Goal: Task Accomplishment & Management: Use online tool/utility

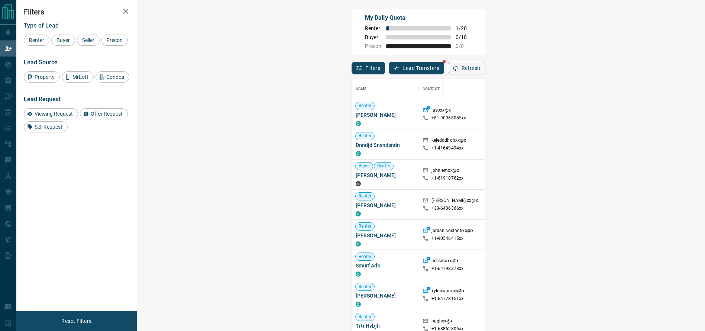
scroll to position [244, 543]
click at [630, 123] on div at bounding box center [659, 114] width 59 height 30
click at [630, 149] on div at bounding box center [659, 144] width 59 height 30
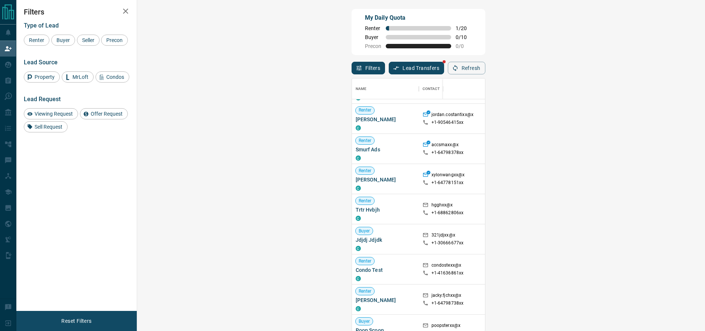
scroll to position [117, 0]
click at [630, 176] on div at bounding box center [659, 178] width 59 height 30
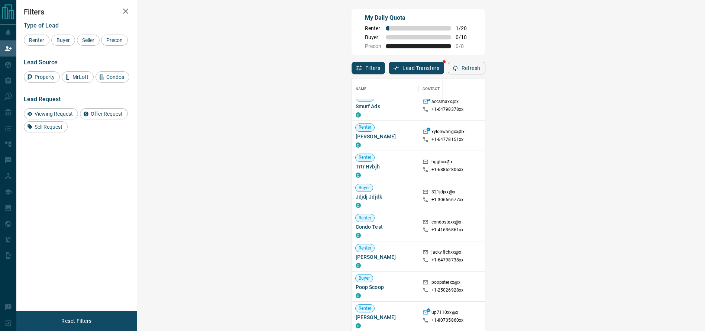
scroll to position [162, 0]
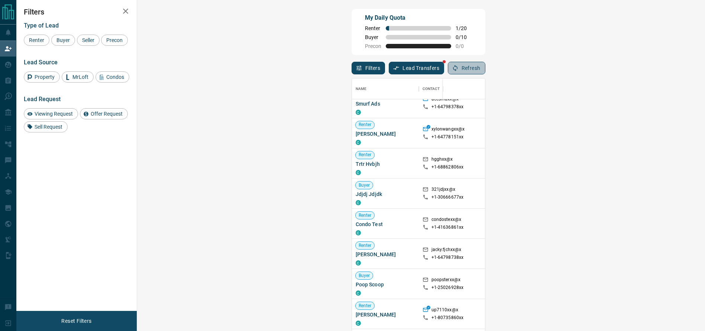
click at [485, 69] on button "Refresh" at bounding box center [467, 68] width 38 height 13
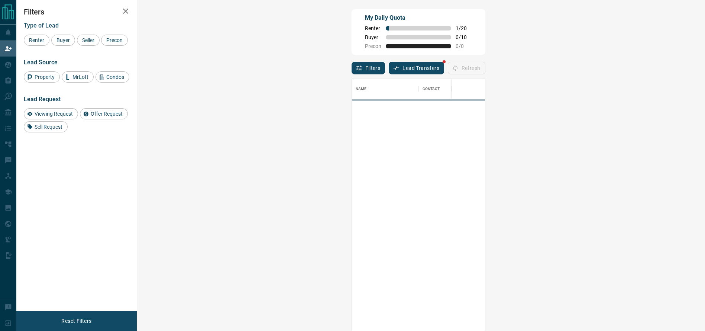
scroll to position [244, 543]
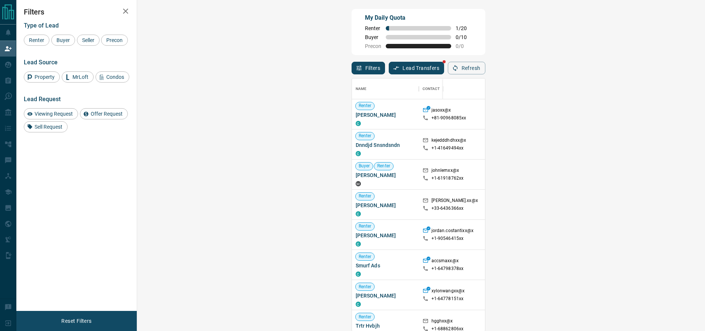
click at [563, 129] on div "[GEOGRAPHIC_DATA], [GEOGRAPHIC_DATA]" at bounding box center [592, 114] width 59 height 30
click at [563, 120] on div "[GEOGRAPHIC_DATA], [GEOGRAPHIC_DATA]" at bounding box center [592, 114] width 59 height 30
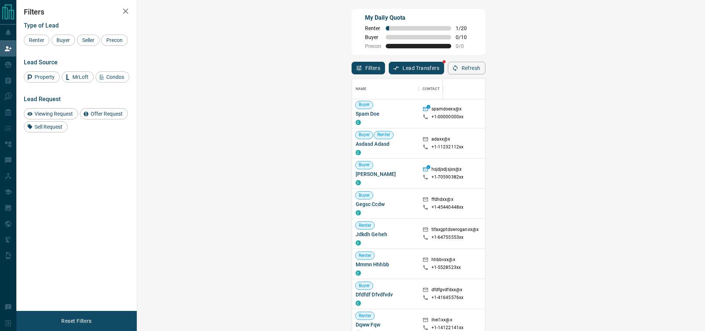
scroll to position [493, 0]
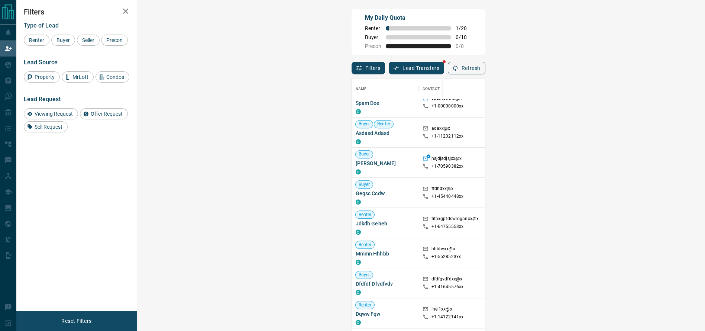
click at [485, 62] on button "Refresh" at bounding box center [467, 68] width 38 height 13
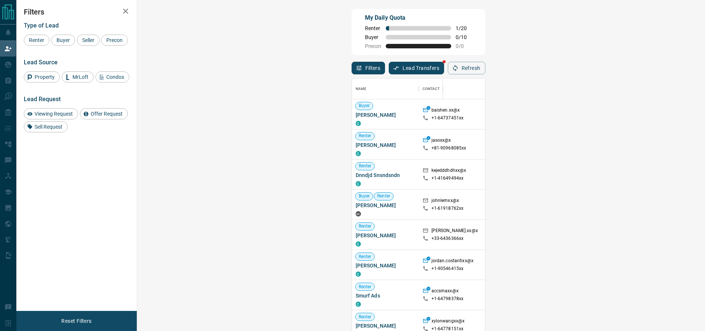
scroll to position [244, 543]
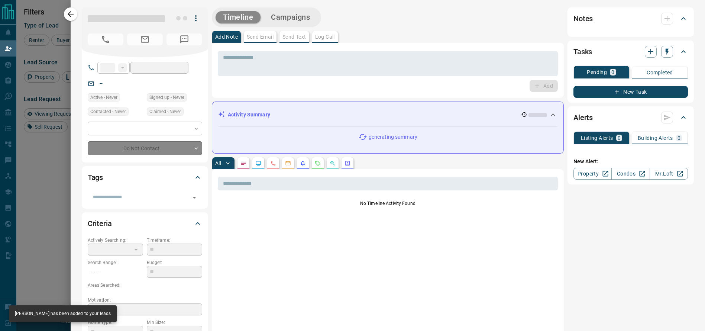
type input "**"
type input "**********"
type input "**"
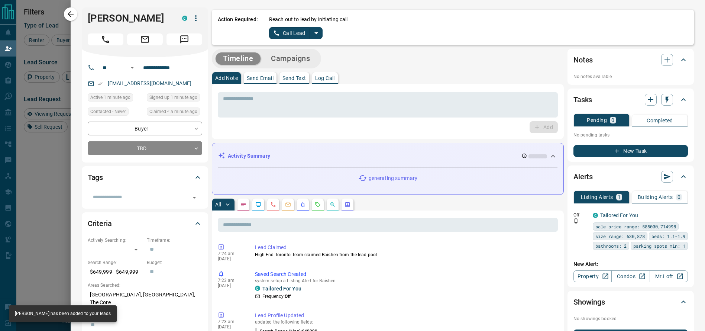
click at [312, 30] on icon "split button" at bounding box center [316, 33] width 9 height 9
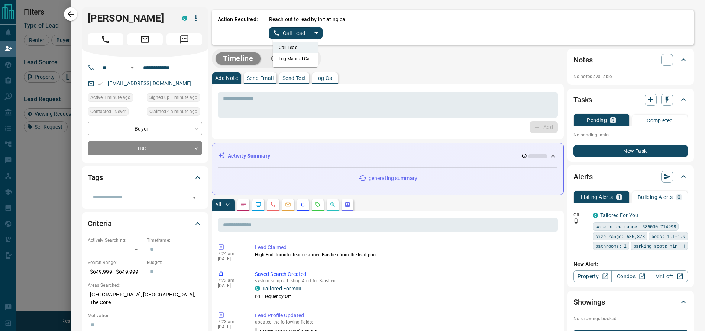
click at [295, 56] on li "Log Manual Call" at bounding box center [295, 58] width 45 height 11
click at [271, 27] on button "Log Manual Call" at bounding box center [293, 33] width 49 height 12
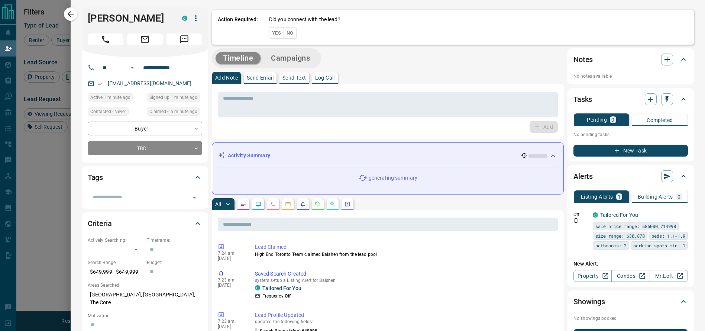
click at [269, 27] on button "Yes" at bounding box center [276, 33] width 15 height 12
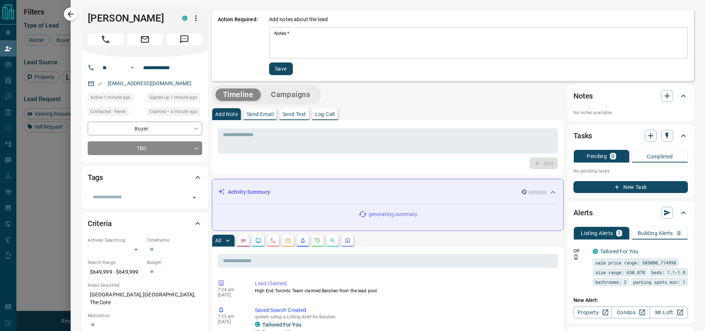
click at [269, 34] on div "Notes   * * Notes   *" at bounding box center [478, 43] width 419 height 32
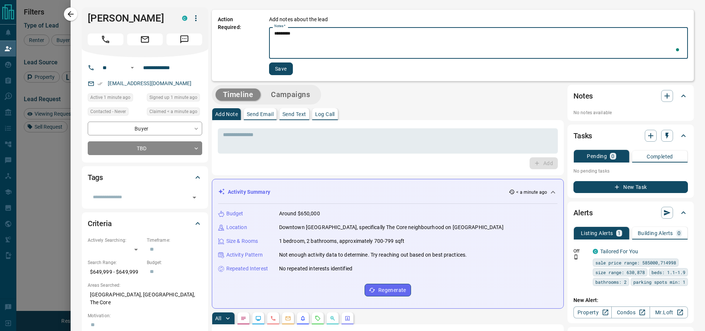
type textarea "*********"
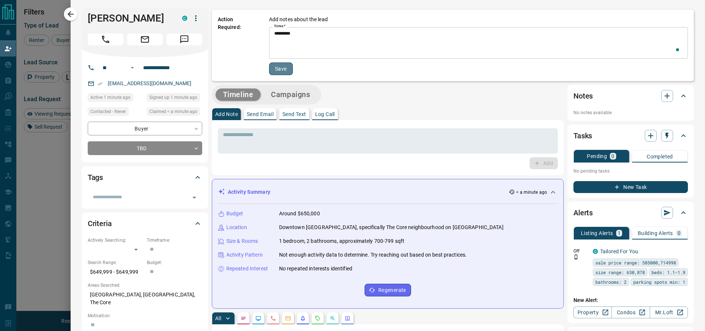
click at [269, 71] on button "Save" at bounding box center [281, 68] width 24 height 13
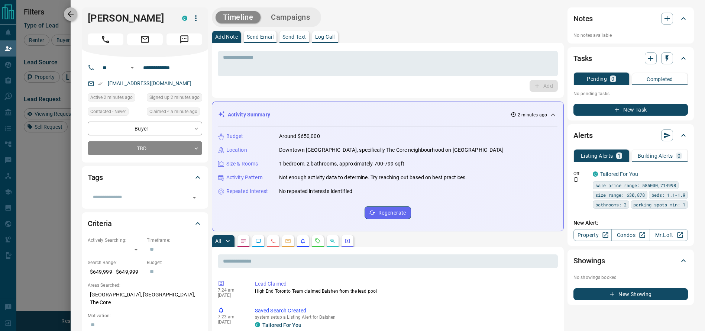
click at [71, 10] on icon "button" at bounding box center [70, 14] width 9 height 9
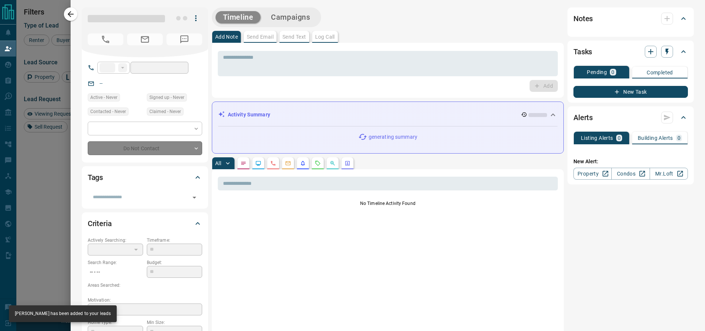
type input "**"
type input "**********"
type input "**"
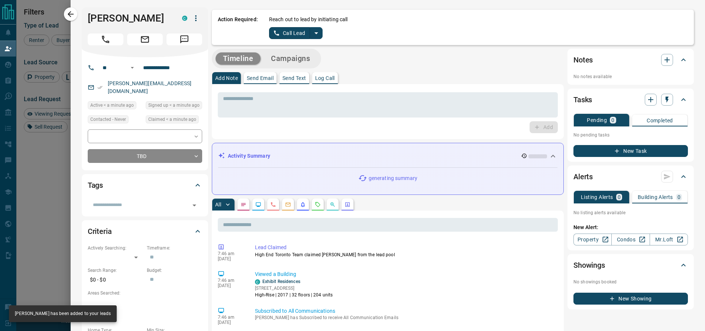
click at [316, 38] on div "Reach out to lead by initiating call Call Lead" at bounding box center [478, 27] width 419 height 23
click at [312, 34] on icon "split button" at bounding box center [316, 33] width 9 height 9
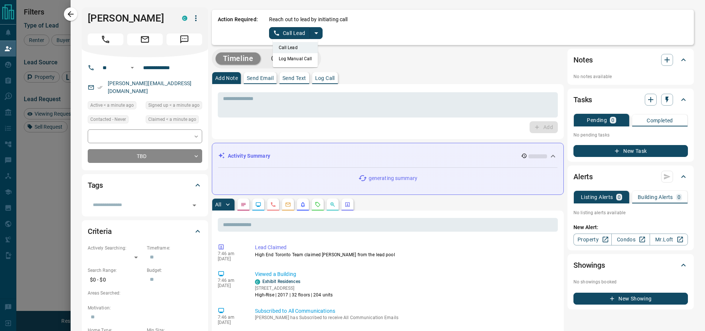
click at [295, 56] on li "Log Manual Call" at bounding box center [295, 58] width 45 height 11
click at [281, 39] on div "Action Required: Reach out to lead by initiating call Log Manual Call" at bounding box center [453, 27] width 482 height 35
click at [278, 38] on button "Log Manual Call" at bounding box center [293, 33] width 49 height 12
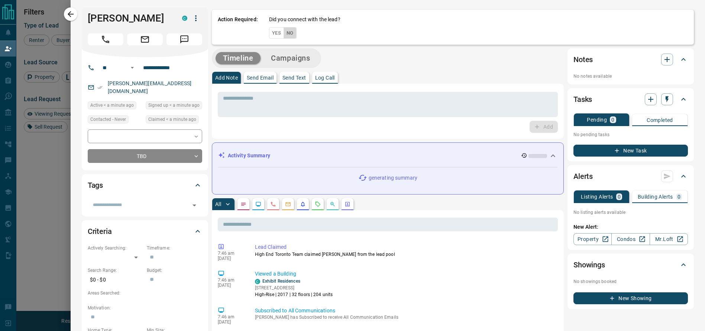
click at [274, 38] on div "Yes No" at bounding box center [282, 33] width 27 height 12
click at [269, 37] on button "Yes" at bounding box center [276, 33] width 15 height 12
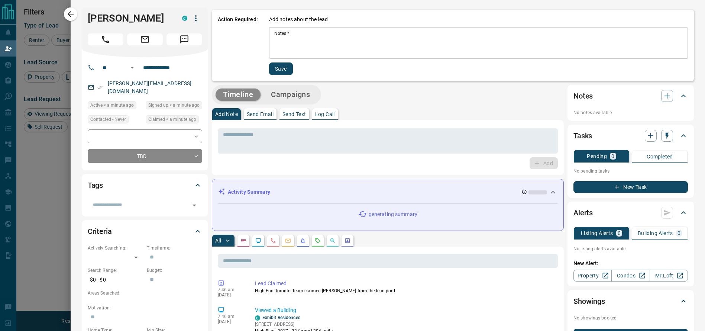
drag, startPoint x: 269, startPoint y: 38, endPoint x: 280, endPoint y: 44, distance: 11.8
click at [280, 44] on textarea "Notes   *" at bounding box center [478, 42] width 408 height 25
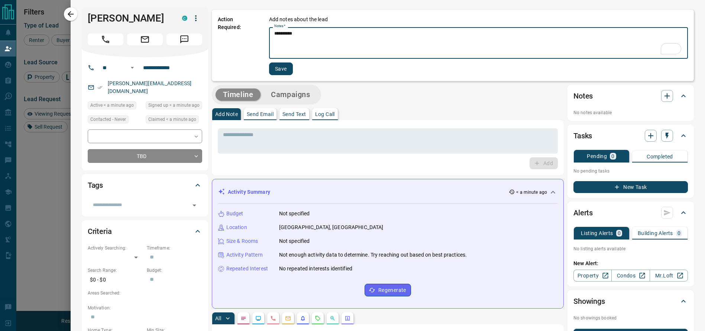
type textarea "**********"
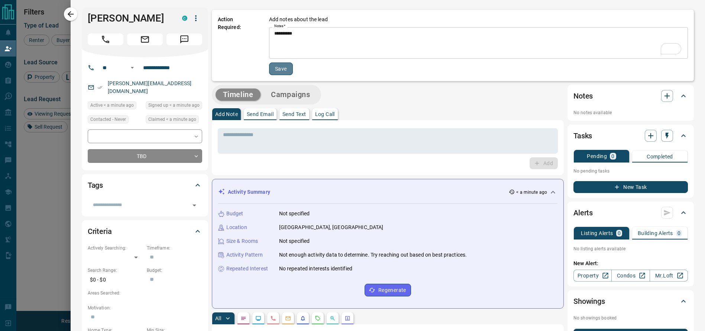
click at [273, 66] on button "Save" at bounding box center [281, 68] width 24 height 13
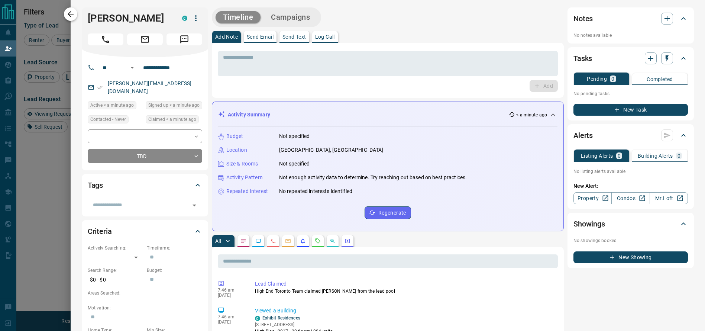
click at [73, 10] on icon "button" at bounding box center [70, 14] width 9 height 9
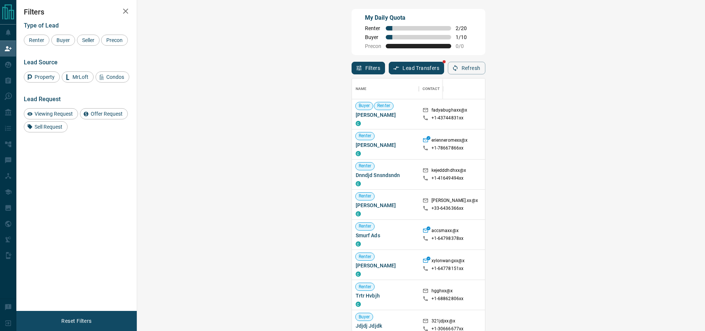
click at [485, 30] on div "My Daily Quota Renter 2 / 20 Buyer 1 / 10 Precon 0 / 0" at bounding box center [418, 32] width 134 height 46
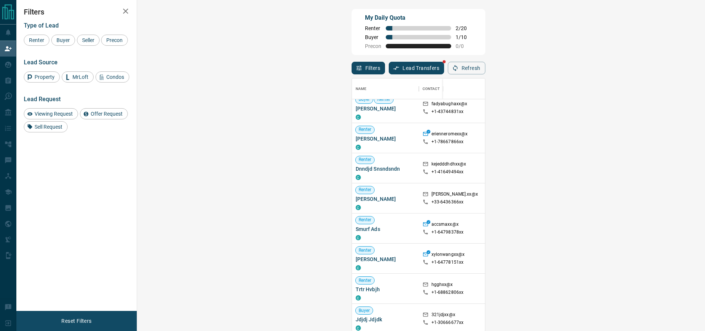
click at [485, 66] on button "Refresh" at bounding box center [467, 68] width 38 height 13
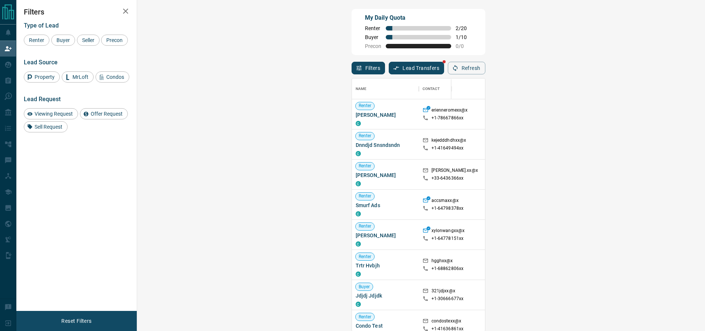
scroll to position [244, 543]
